Goal: Check status: Check status

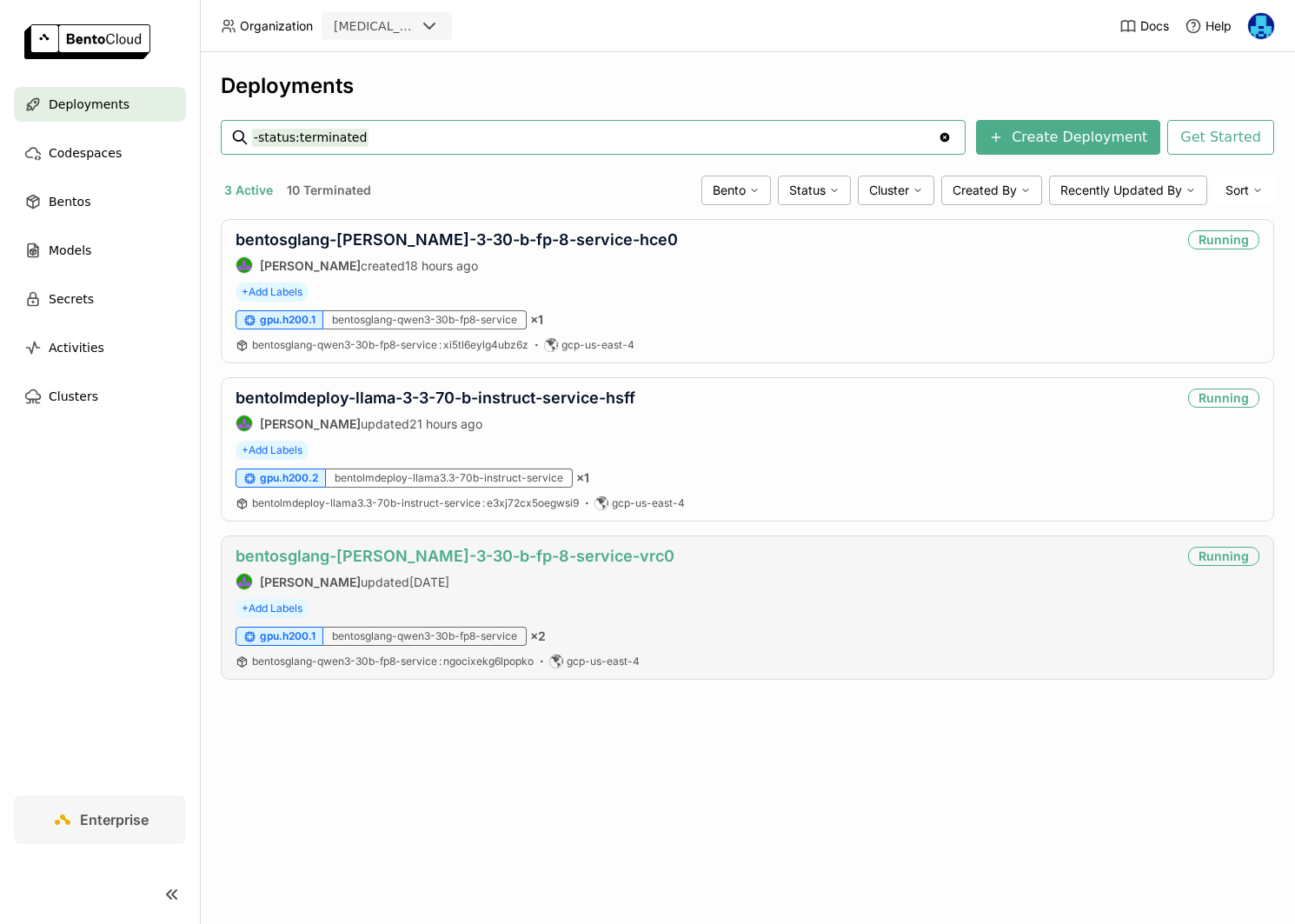
click at [489, 554] on link "bentosglang-[PERSON_NAME]-3-30-b-fp-8-service-vrc0" at bounding box center [455, 555] width 439 height 19
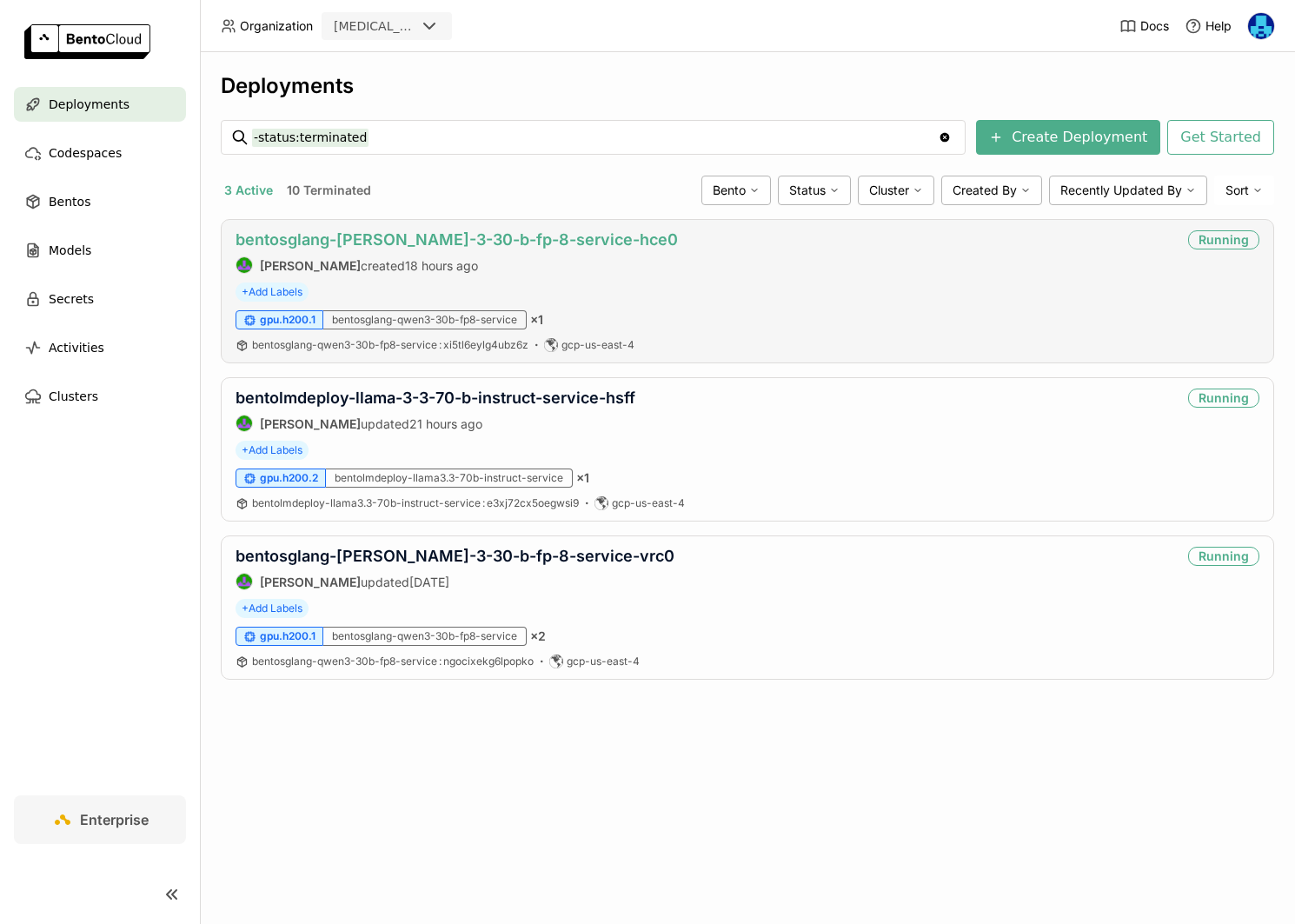
click at [490, 240] on link "bentosglang-[PERSON_NAME]-3-30-b-fp-8-service-hce0" at bounding box center [457, 239] width 442 height 19
click at [457, 235] on link "bentosglang-[PERSON_NAME]-3-30-b-fp-8-service-hce0" at bounding box center [457, 239] width 442 height 19
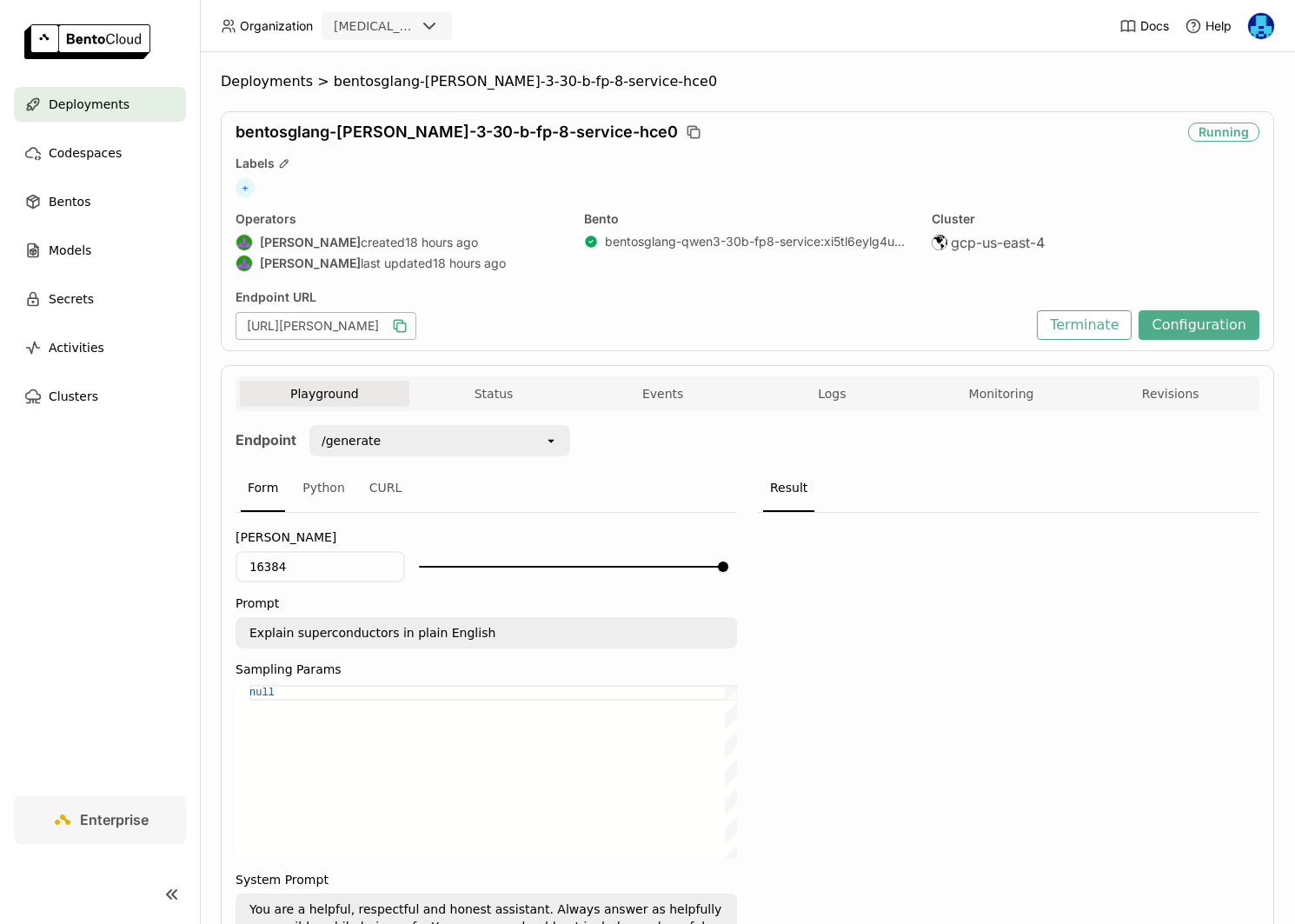
click at [409, 326] on icon "button" at bounding box center [400, 326] width 18 height 18
click at [1003, 391] on button "Monitoring" at bounding box center [1001, 393] width 169 height 26
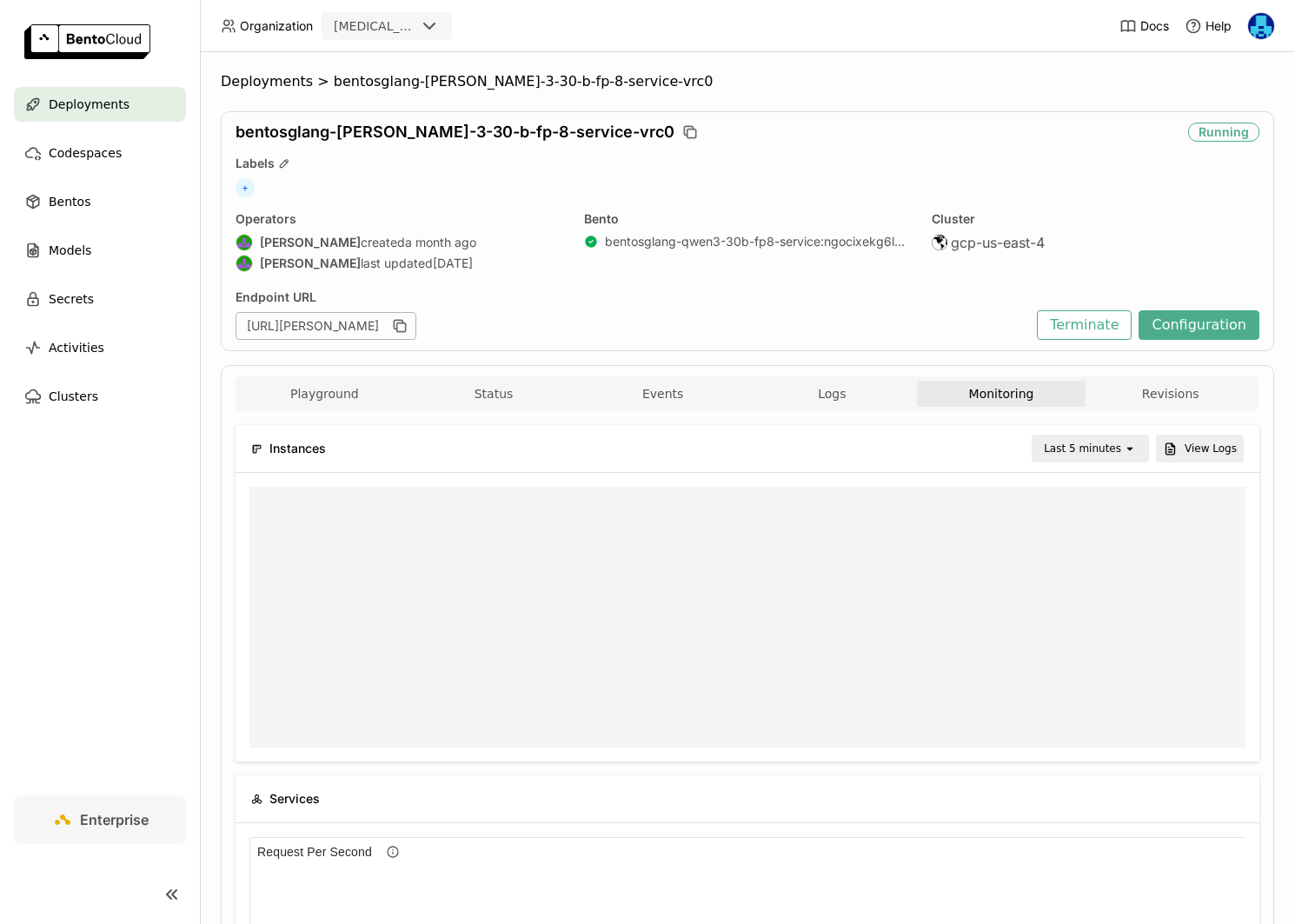
scroll to position [1, 1]
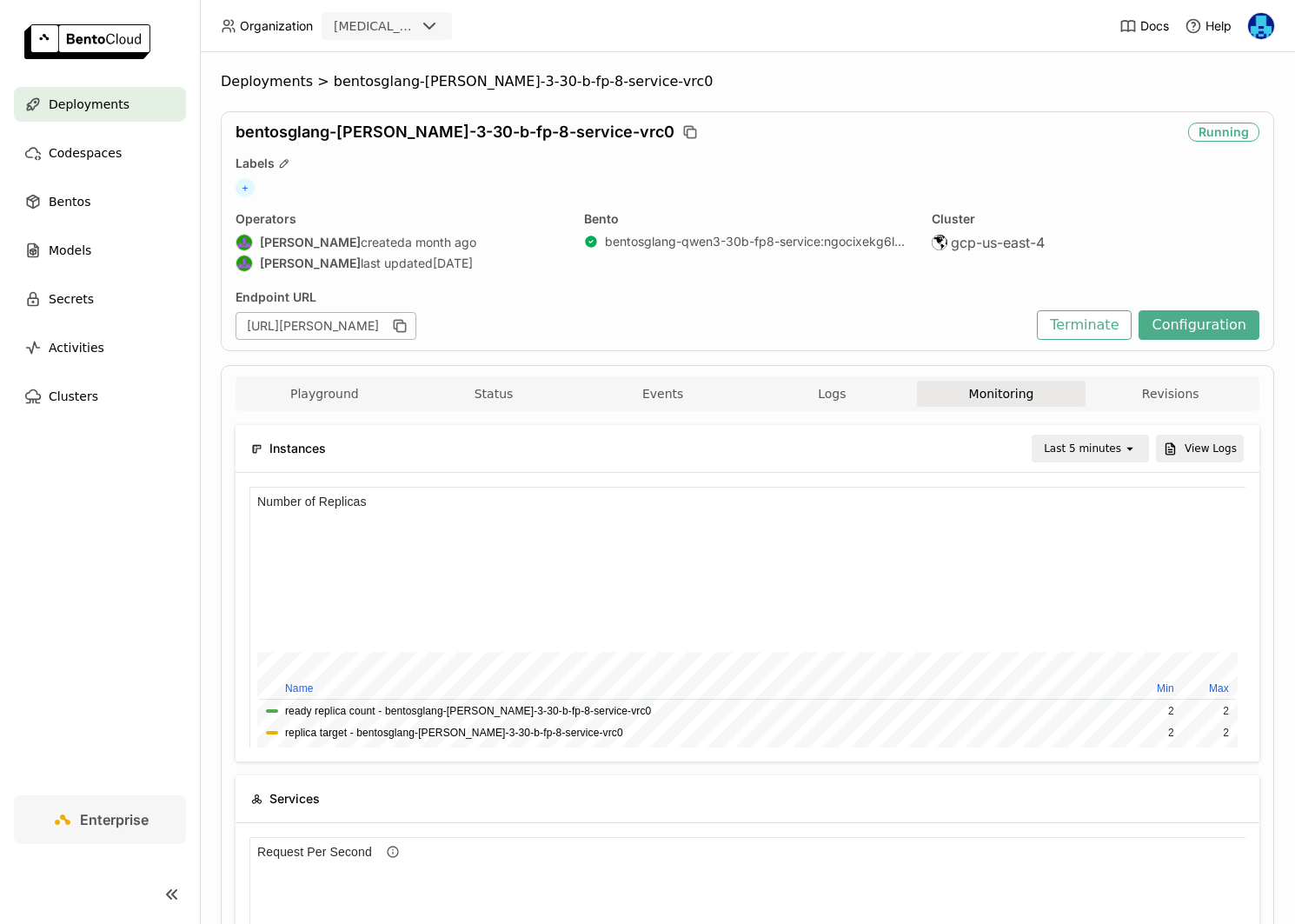
click at [1113, 453] on div "Last 5 minutes" at bounding box center [1082, 449] width 77 height 18
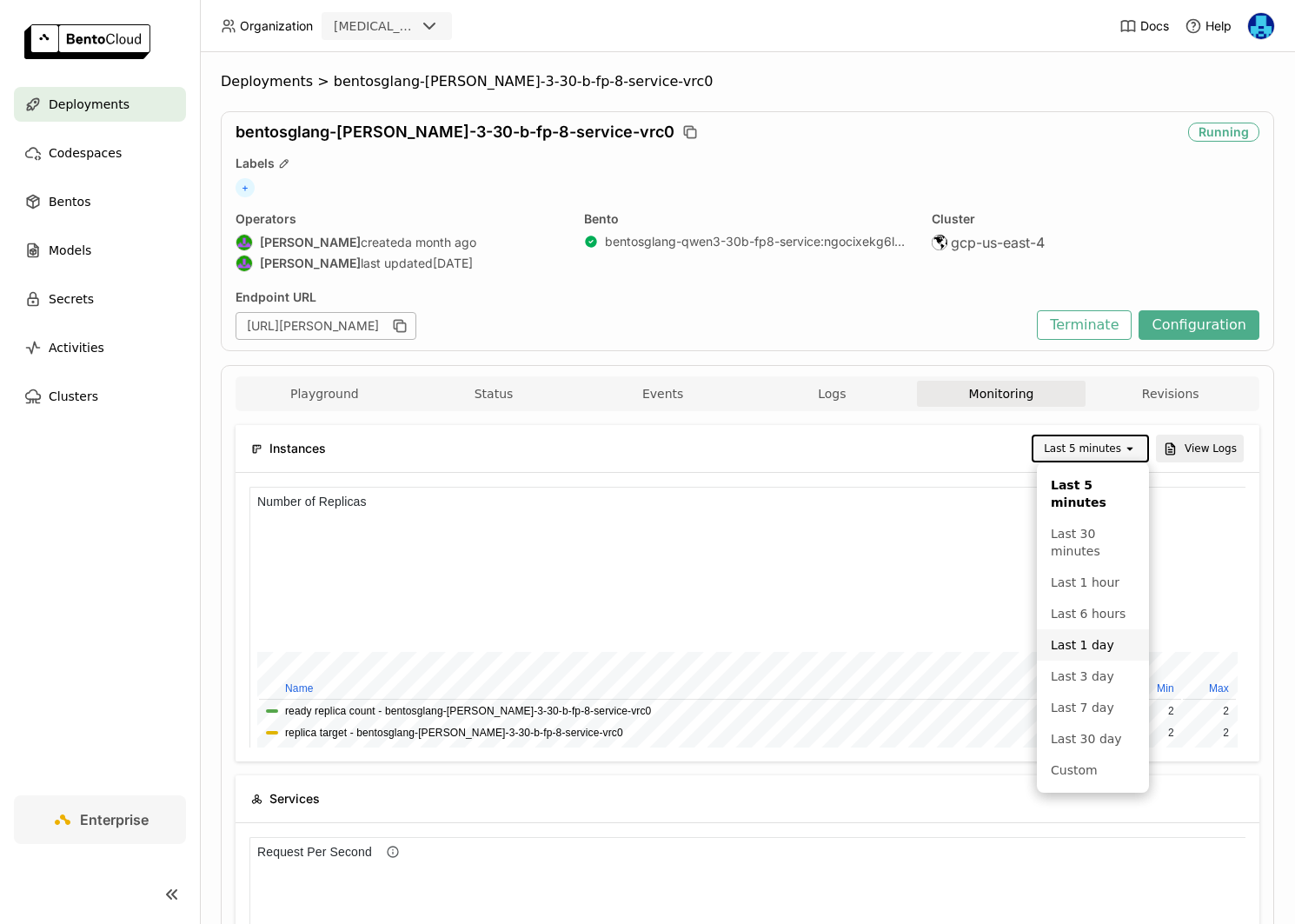
click at [1097, 642] on div "Last 1 day" at bounding box center [1093, 645] width 85 height 18
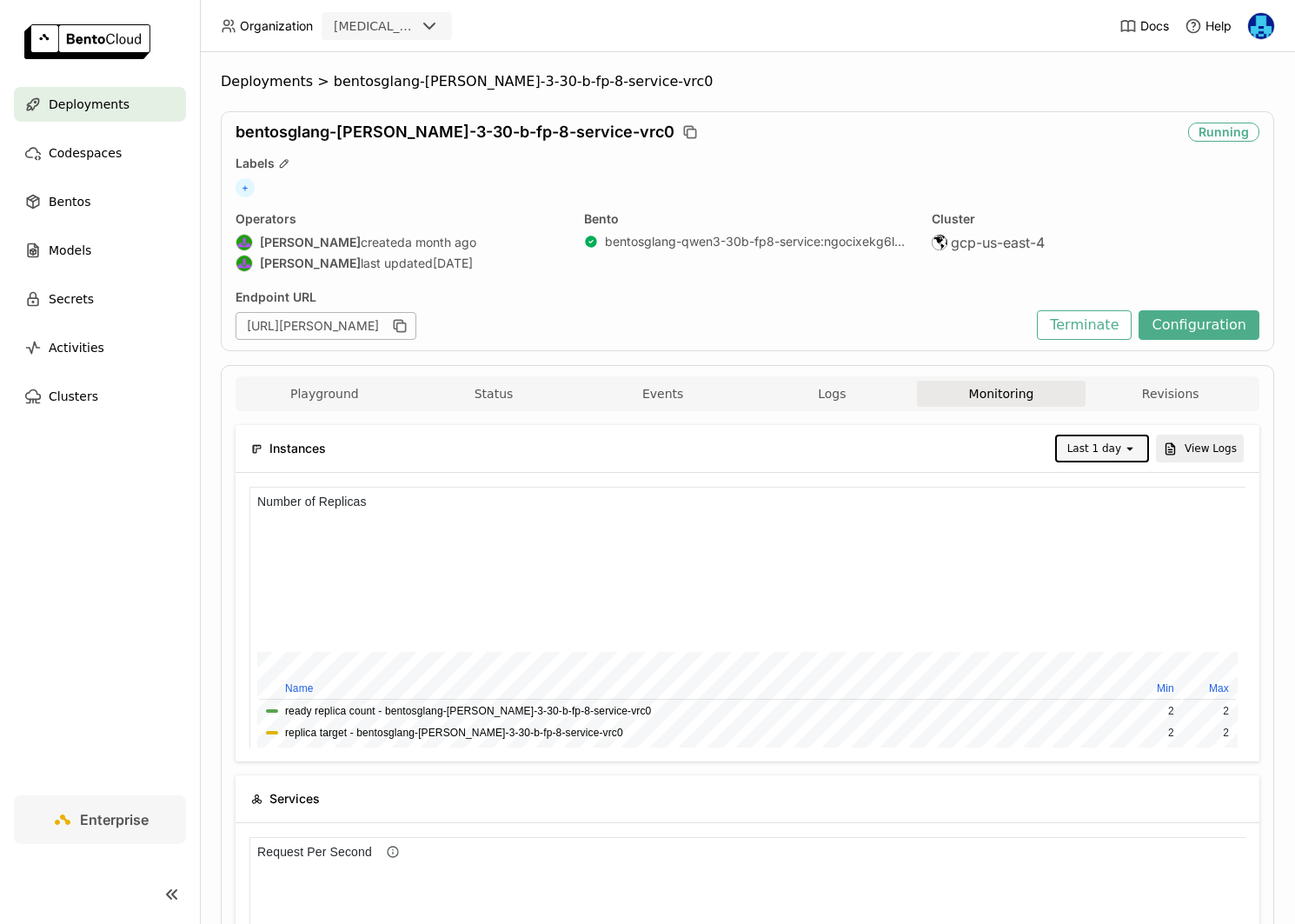
scroll to position [0, 0]
click at [1208, 326] on button "Configuration" at bounding box center [1199, 325] width 121 height 29
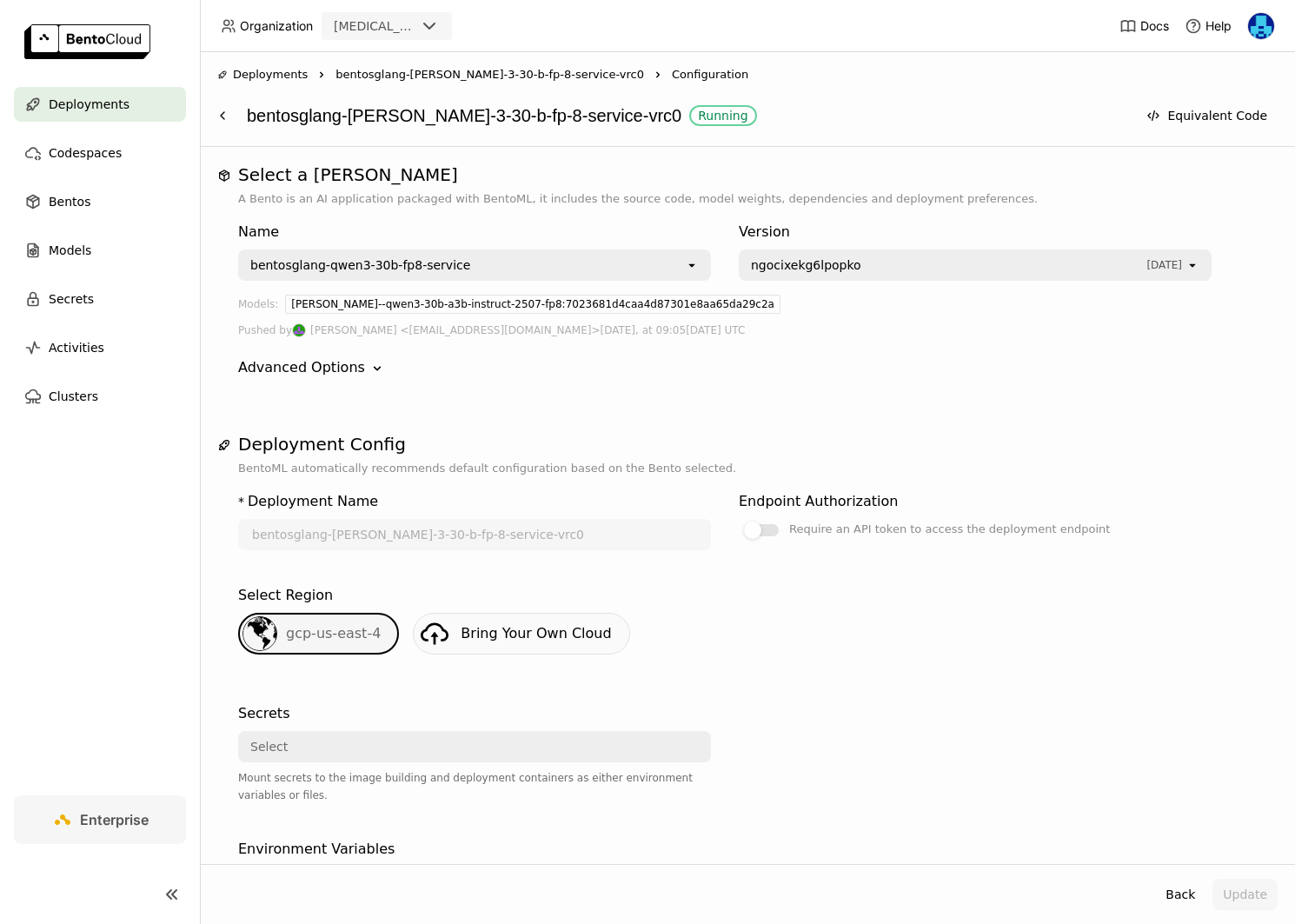
click at [381, 76] on span "bentosglang-[PERSON_NAME]-3-30-b-fp-8-service-vrc0" at bounding box center [490, 75] width 309 height 18
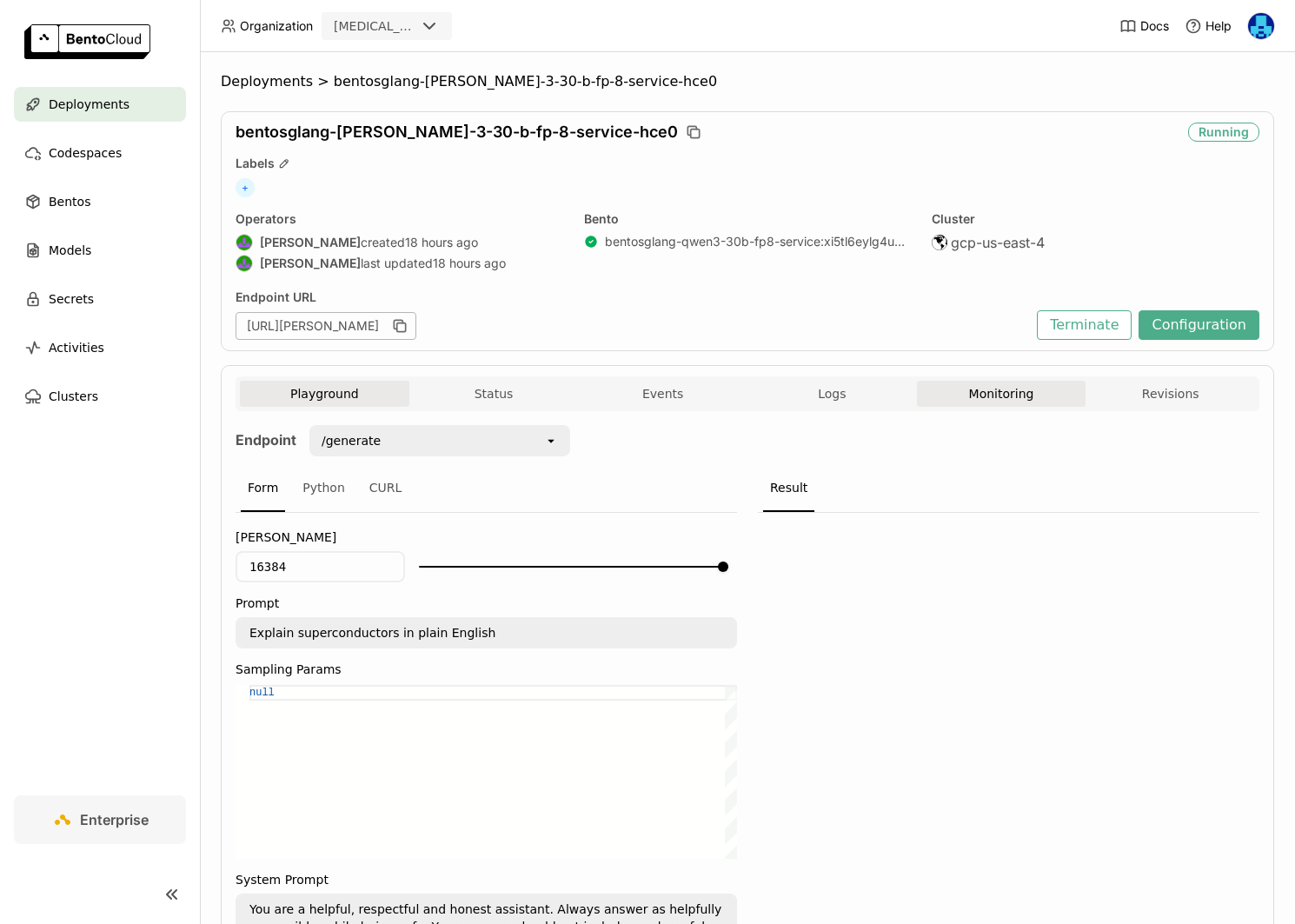
click at [1037, 395] on button "Monitoring" at bounding box center [1001, 393] width 169 height 26
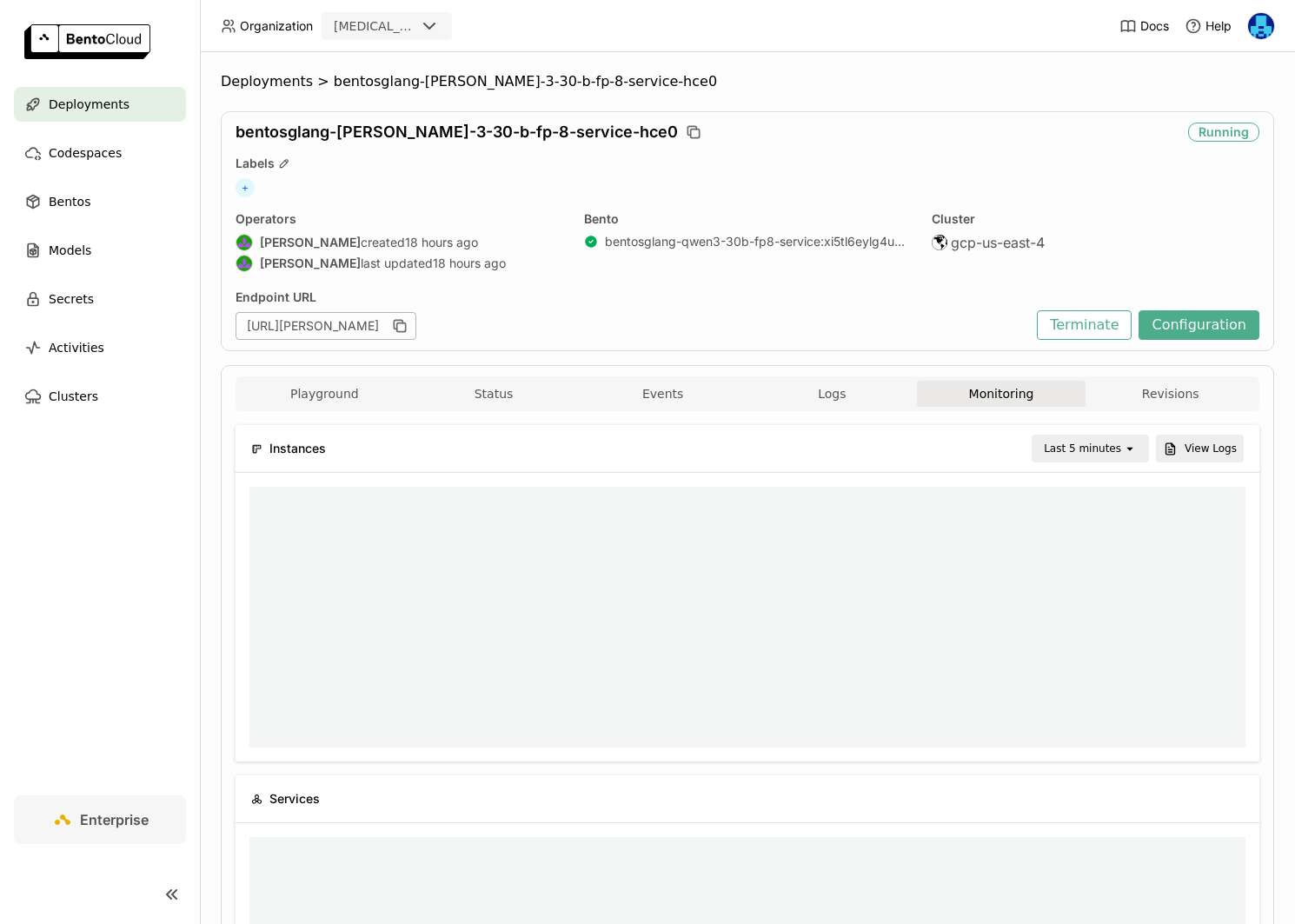
scroll to position [1, 1]
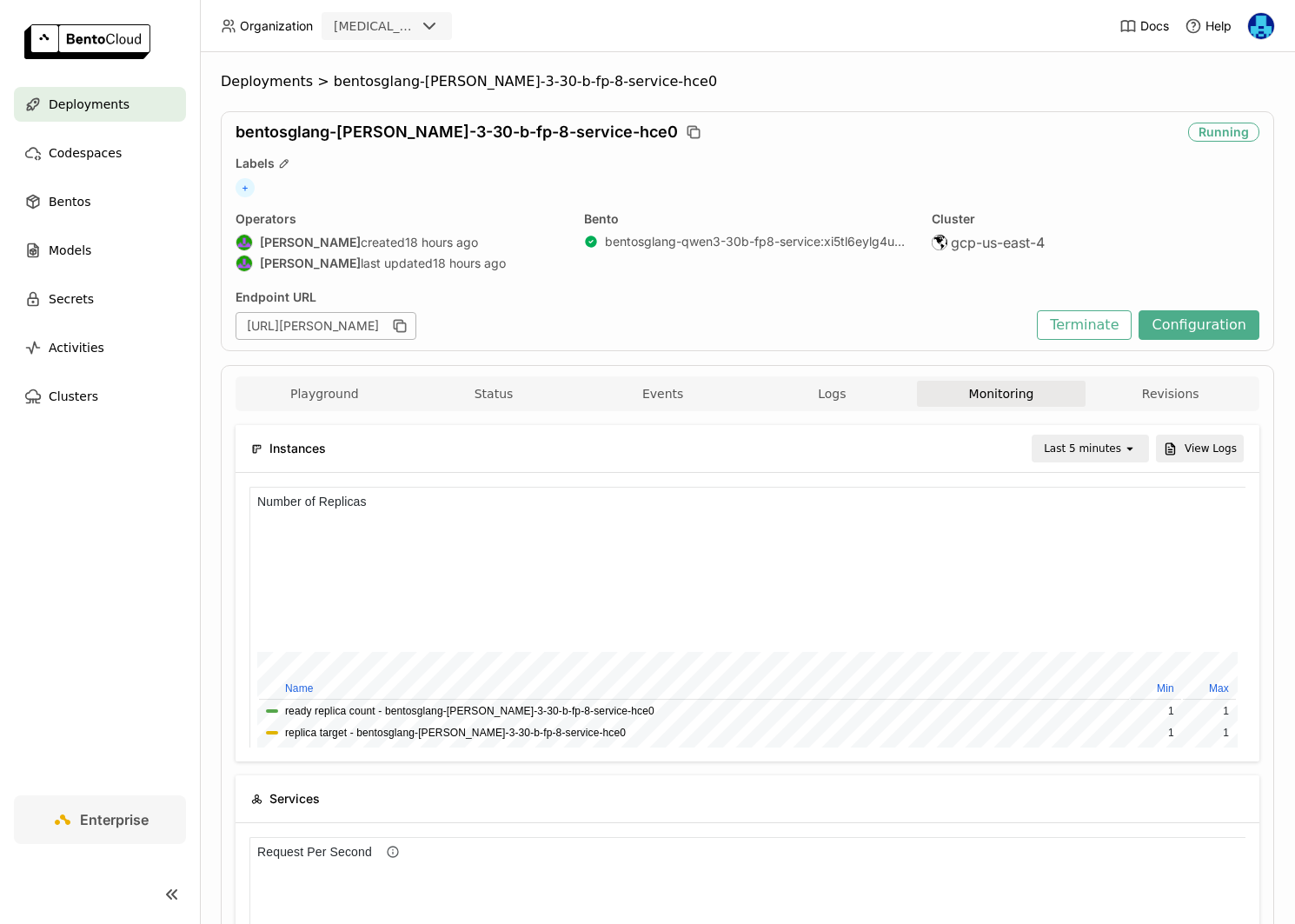
click at [1066, 439] on div "Last 5 minutes" at bounding box center [1078, 448] width 90 height 24
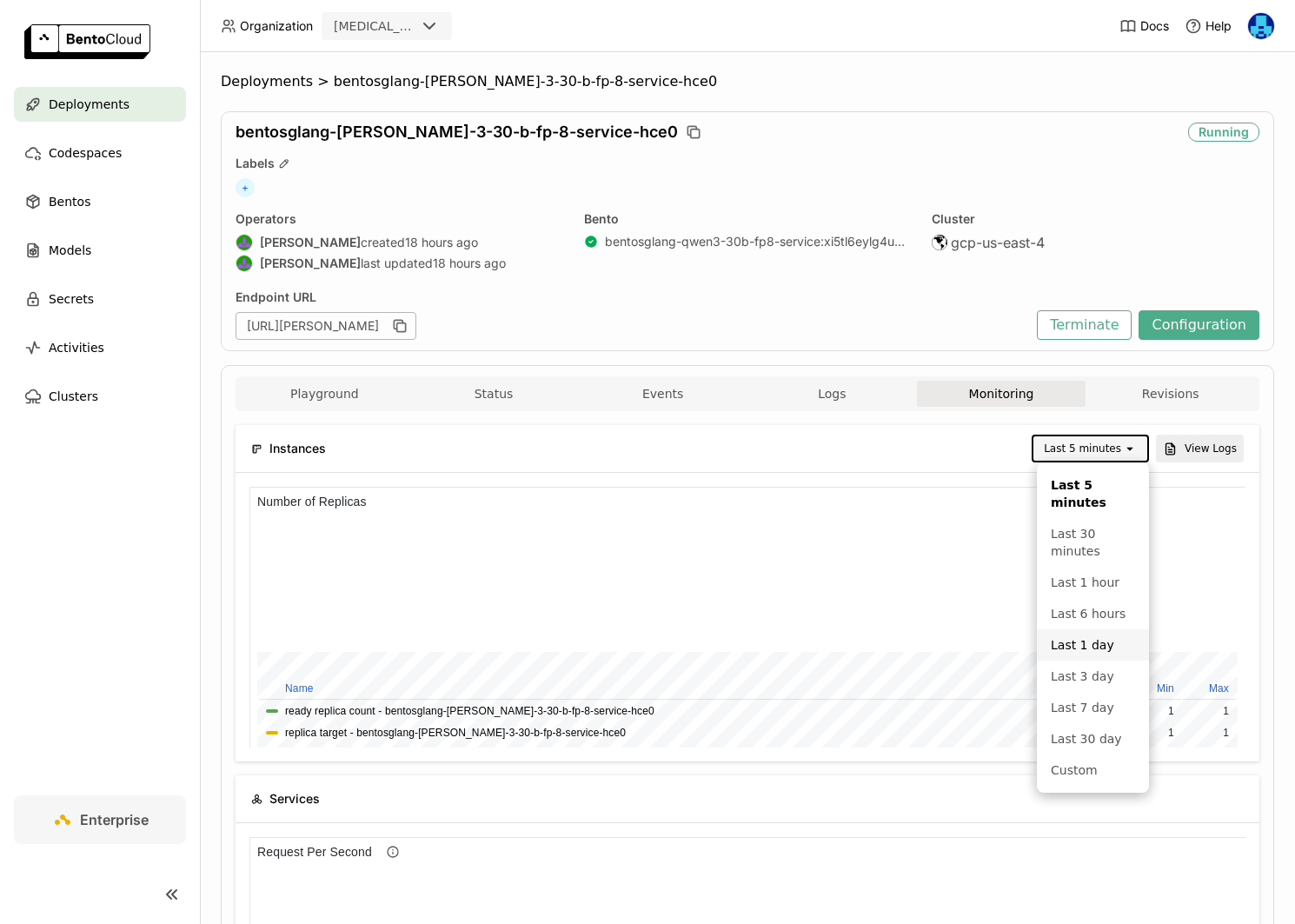
click at [1087, 651] on div "Last 1 day" at bounding box center [1093, 645] width 85 height 18
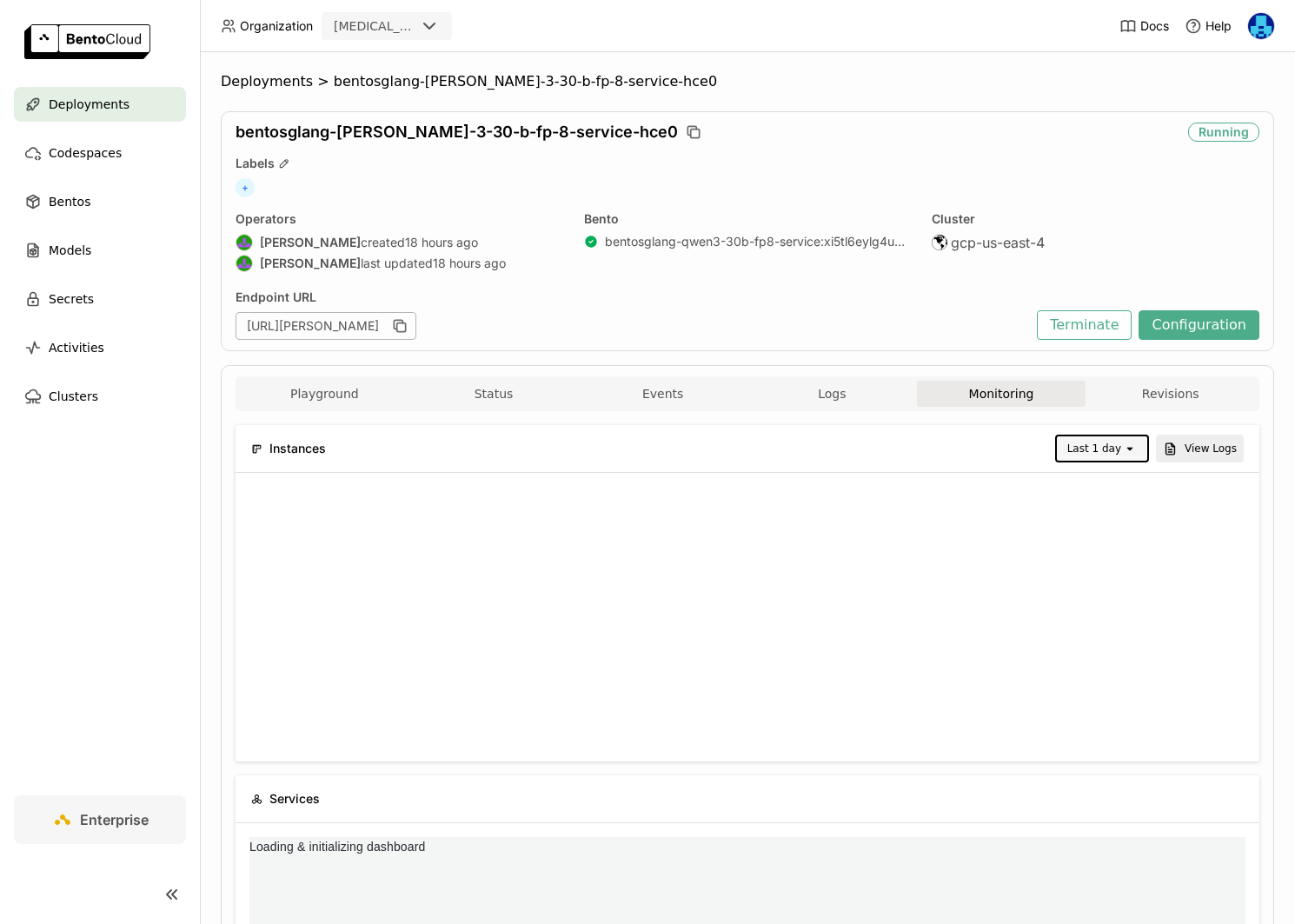
scroll to position [150, 0]
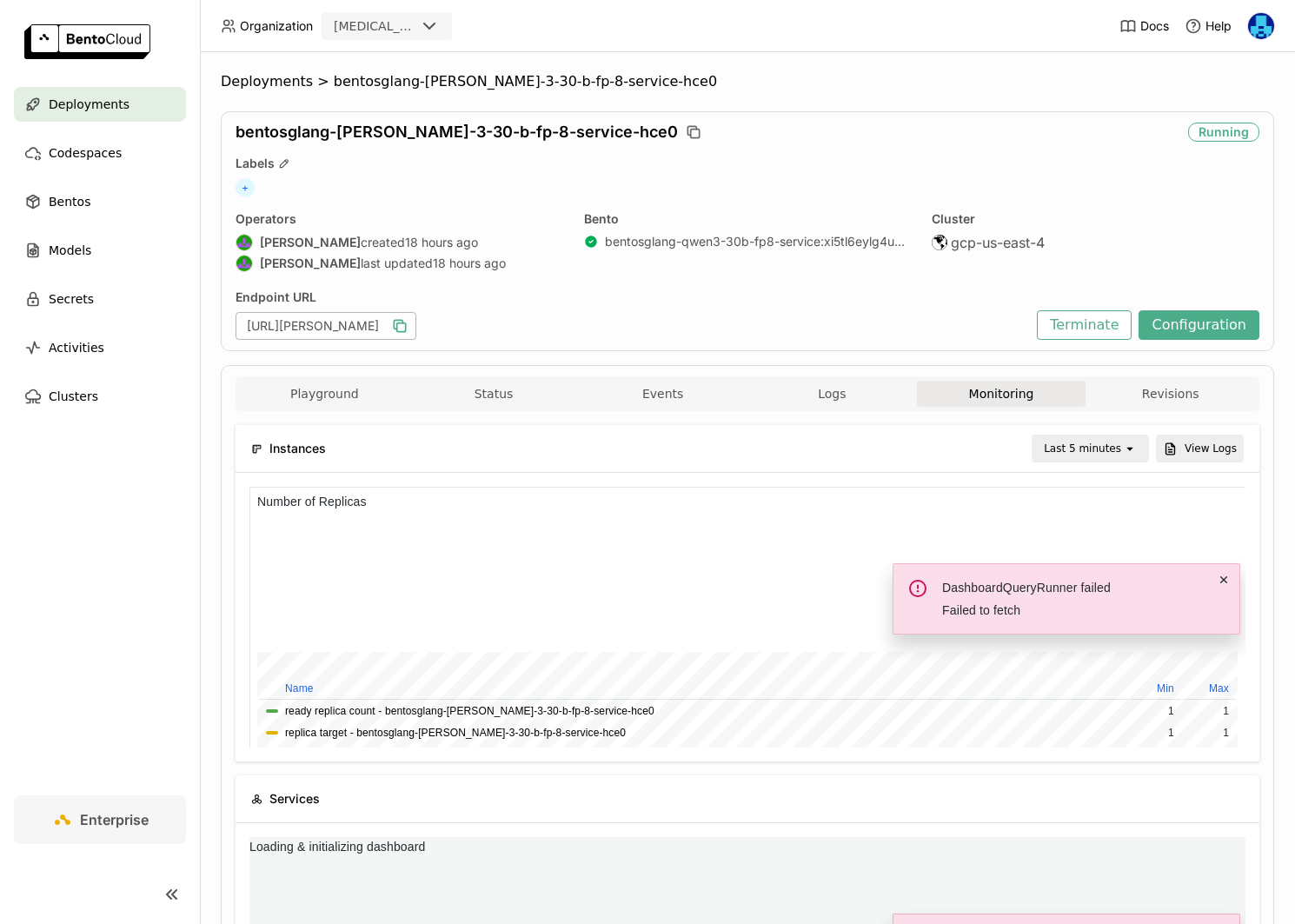
scroll to position [261, 498]
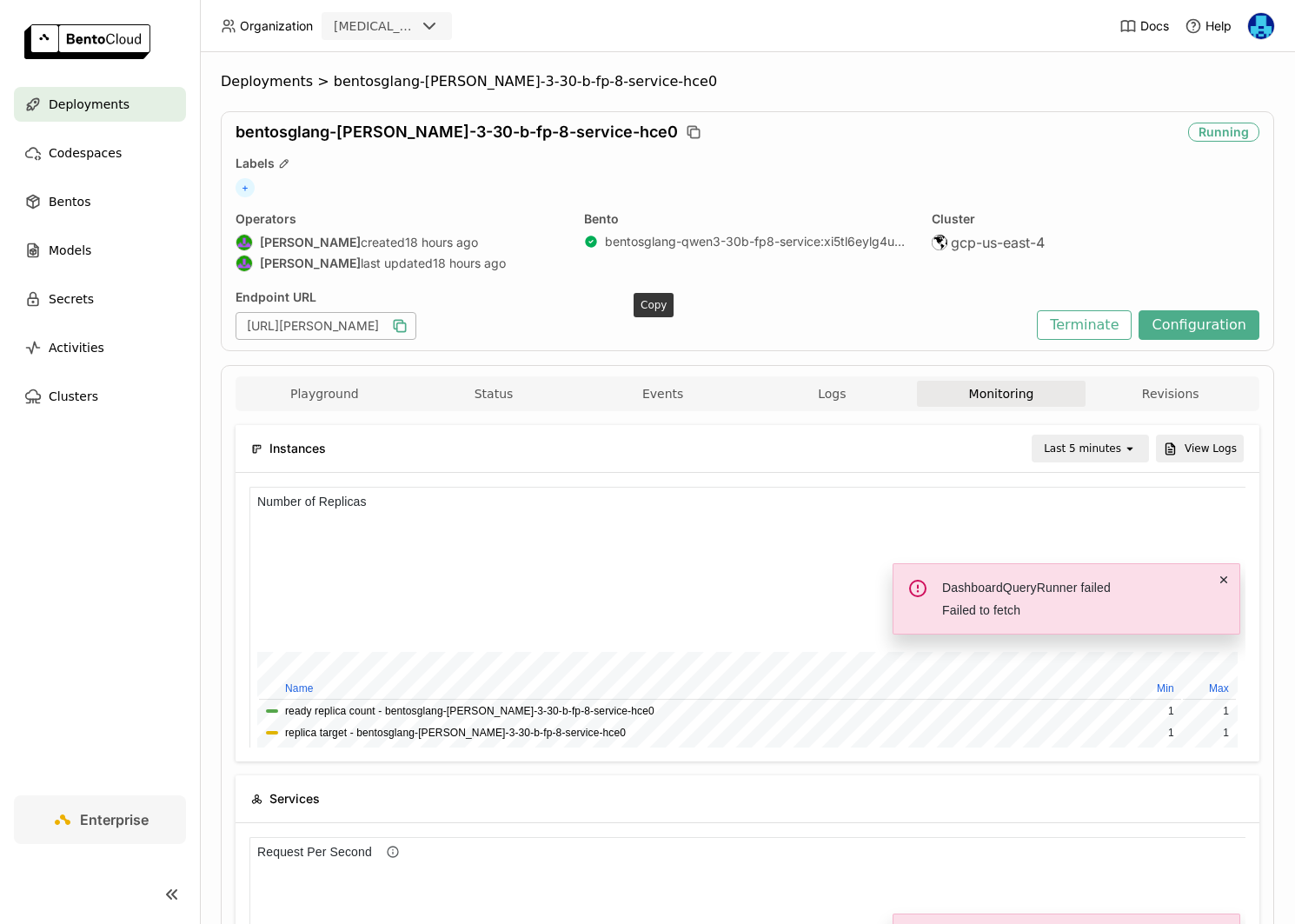
click at [406, 323] on icon "button" at bounding box center [401, 328] width 9 height 9
click at [409, 322] on icon "button" at bounding box center [400, 326] width 18 height 18
click at [883, 267] on div "Bento bentosglang-qwen3-30b-fp8-service : xi5tl6eylg4ubz6z" at bounding box center [748, 243] width 328 height 64
